Goal: Find specific page/section: Find specific page/section

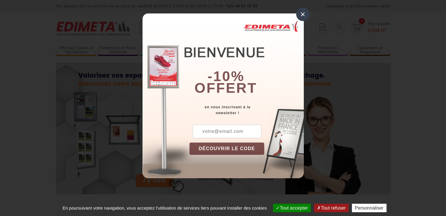
click at [303, 12] on div "×" at bounding box center [302, 14] width 13 height 13
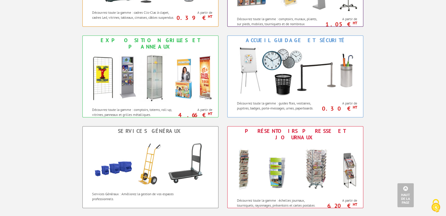
scroll to position [309, 0]
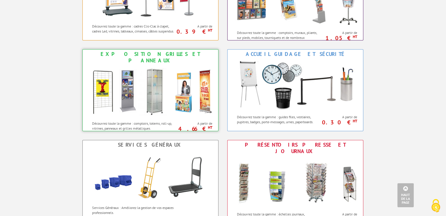
click at [156, 93] on img at bounding box center [150, 91] width 129 height 53
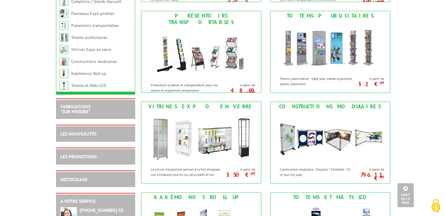
scroll to position [268, 0]
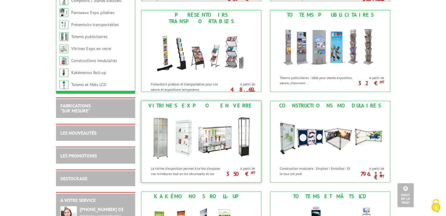
click at [194, 108] on div "Vitrines Expo en verre" at bounding box center [201, 106] width 117 height 6
